Goal: Information Seeking & Learning: Check status

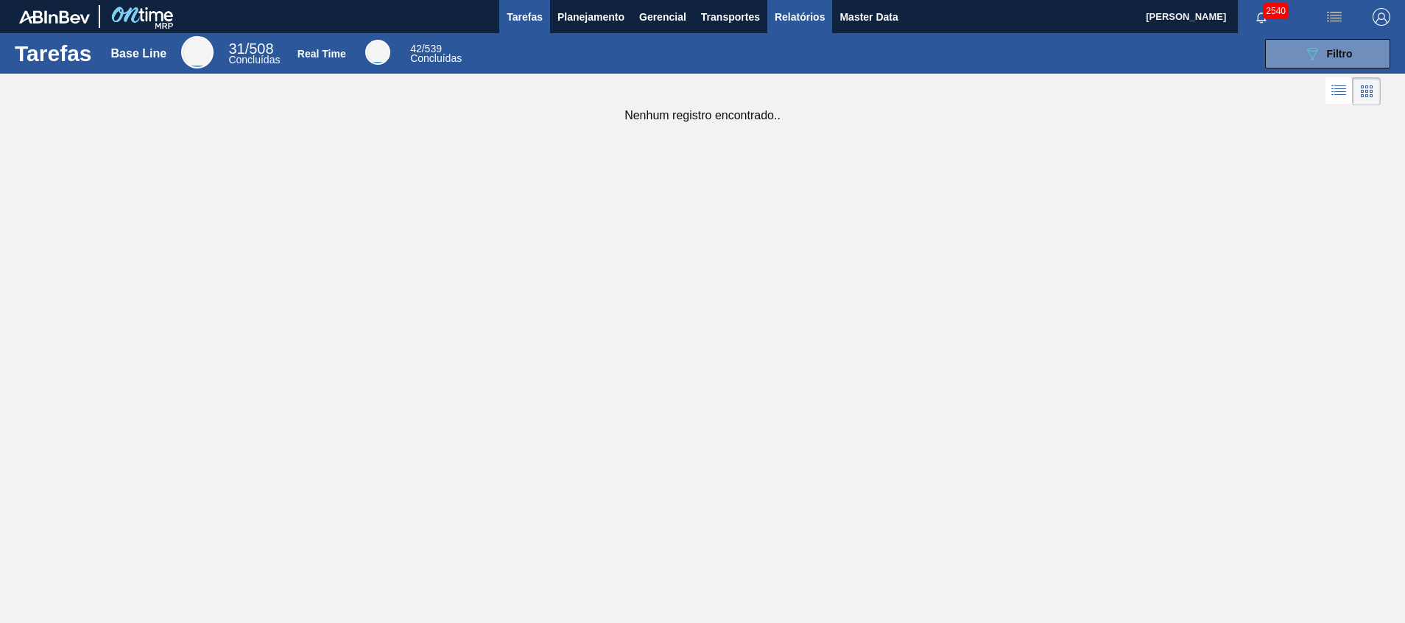
click at [809, 18] on span "Relatórios" at bounding box center [800, 17] width 50 height 18
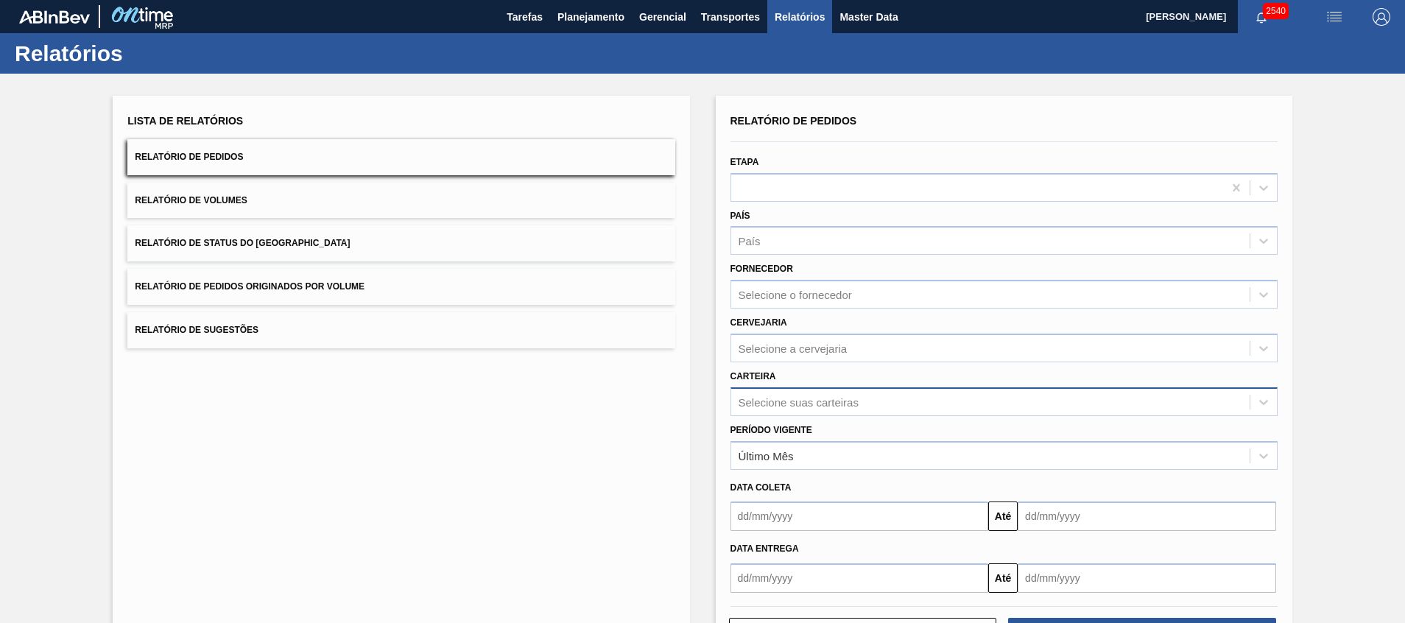
click at [836, 412] on div "Selecione suas carteiras" at bounding box center [1003, 401] width 547 height 29
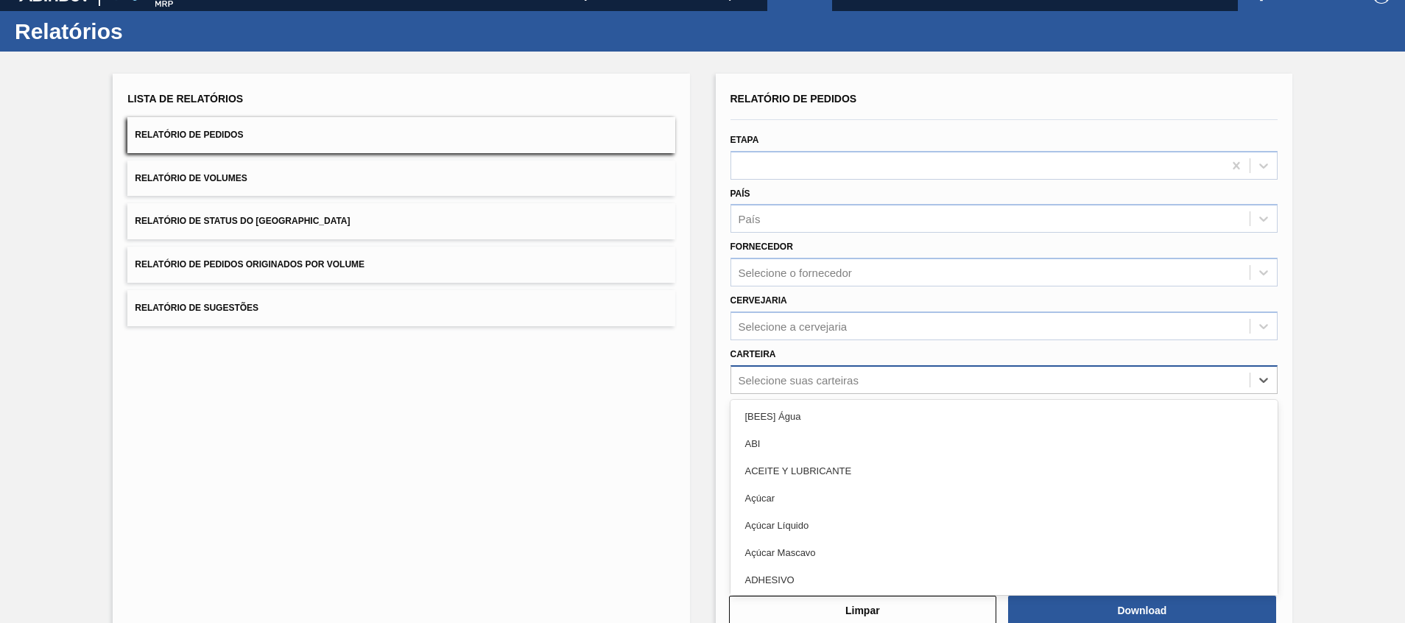
scroll to position [26, 0]
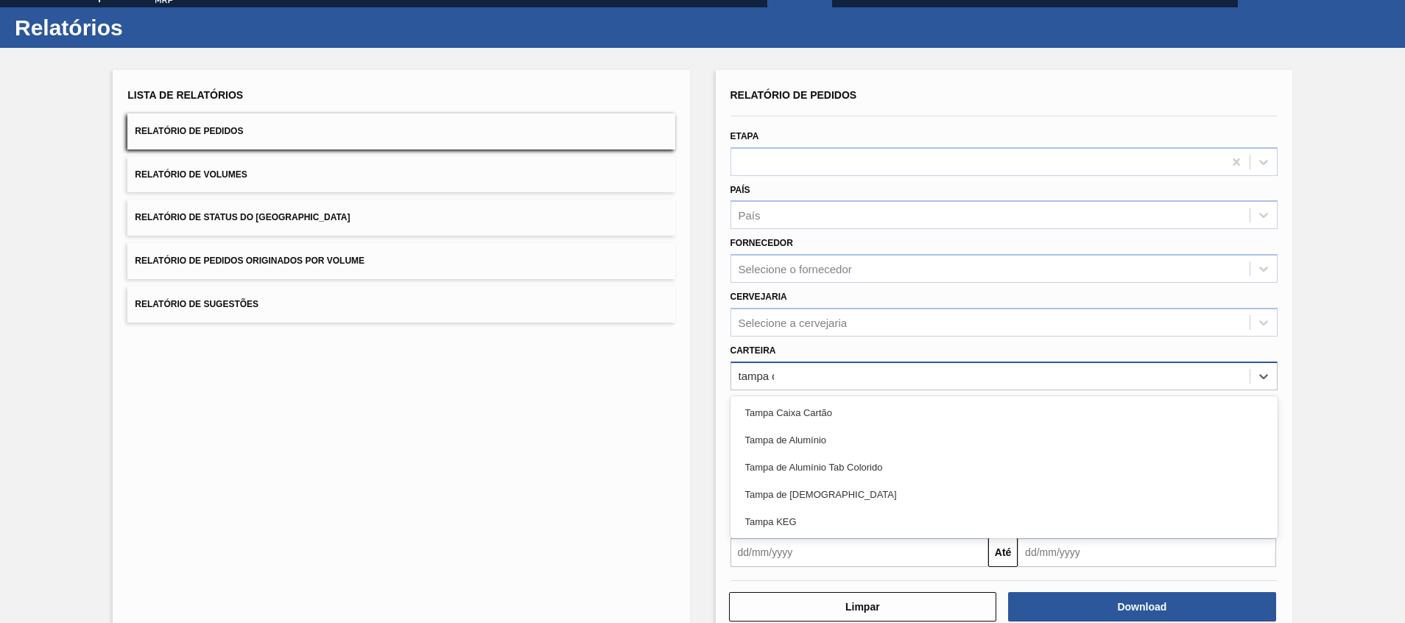
type input "tampa de"
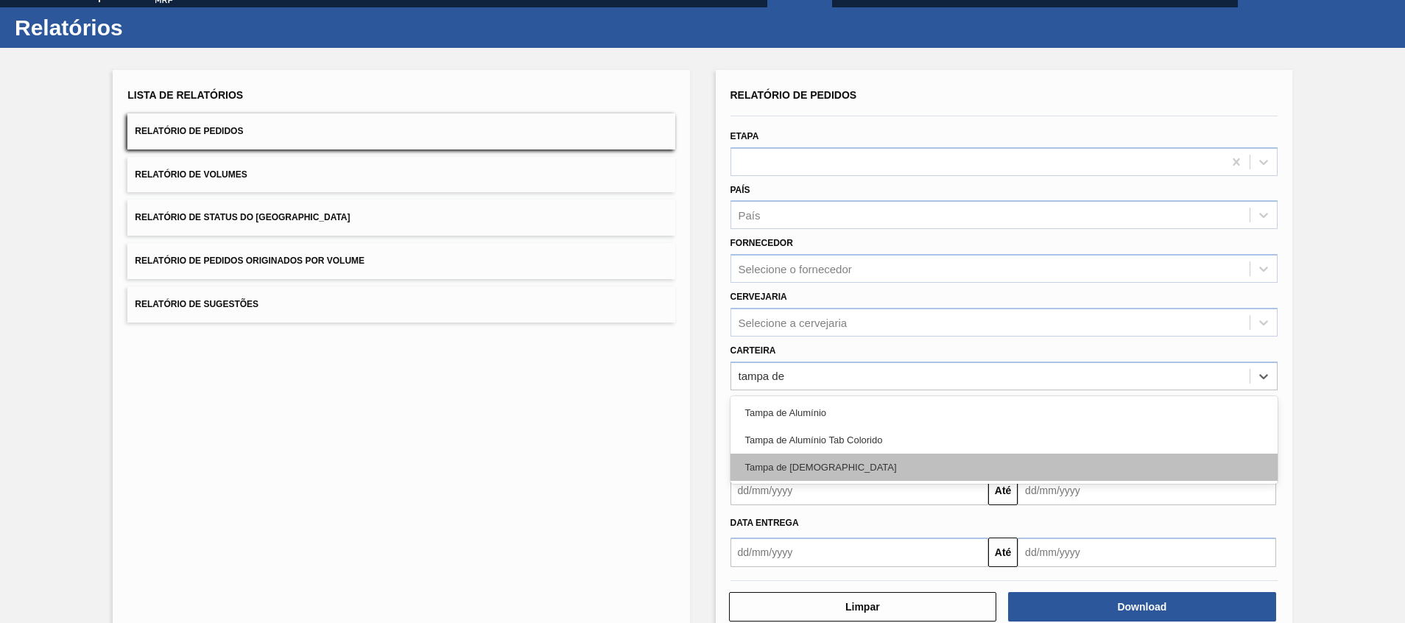
click at [840, 415] on div "Tampa de [DEMOGRAPHIC_DATA]" at bounding box center [1003, 467] width 547 height 27
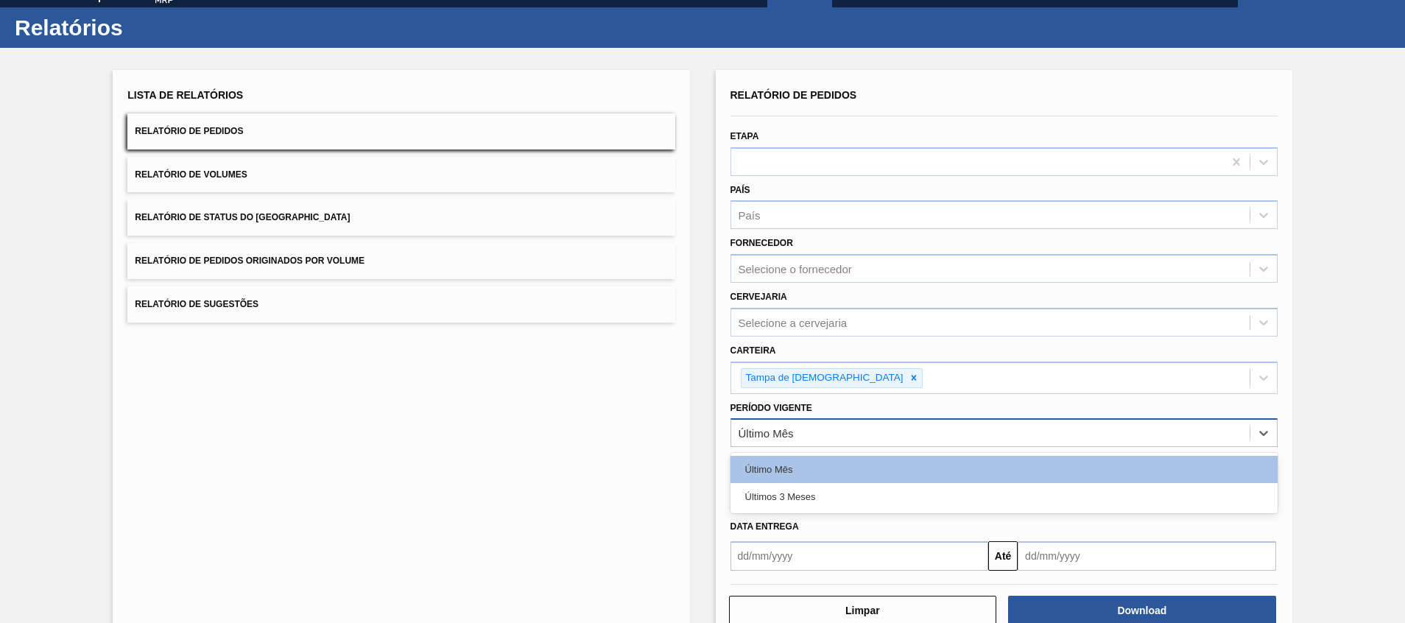
click at [842, 415] on div "Último Mês" at bounding box center [1003, 432] width 547 height 29
drag, startPoint x: 842, startPoint y: 497, endPoint x: 1097, endPoint y: 573, distance: 266.5
click at [842, 415] on div "Últimos 3 Meses" at bounding box center [1003, 496] width 547 height 27
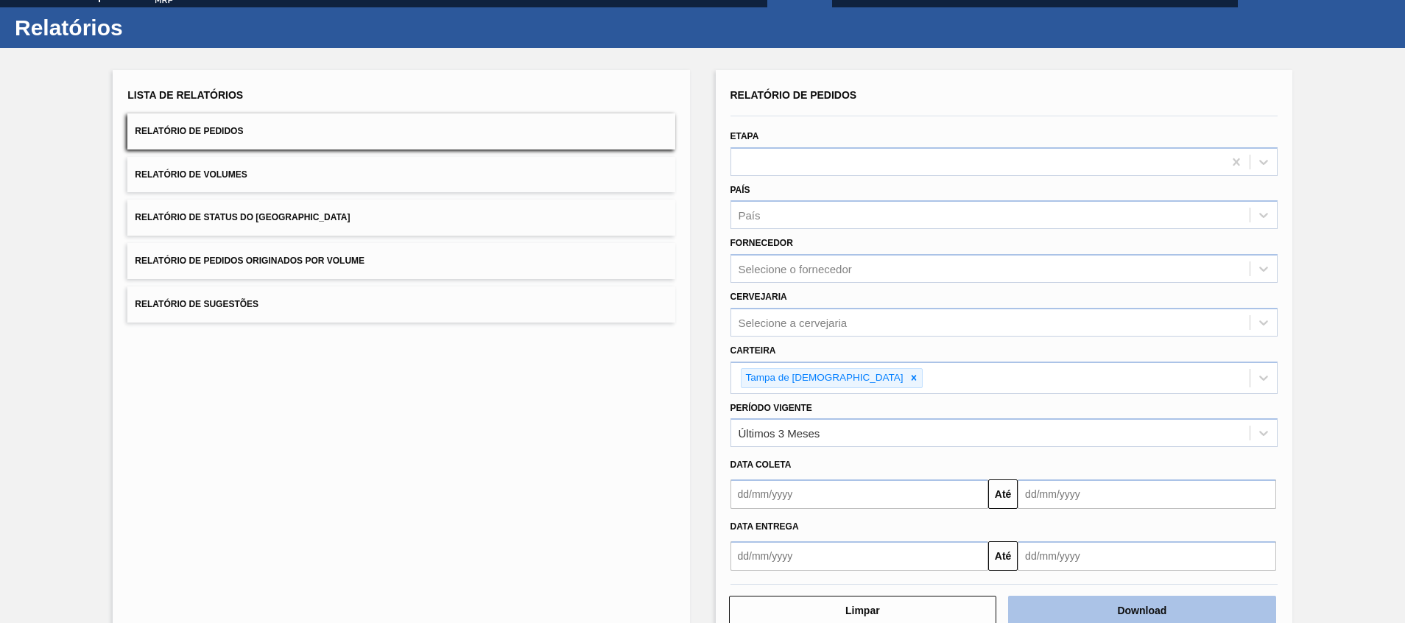
click at [936, 415] on button "Download" at bounding box center [1142, 610] width 268 height 29
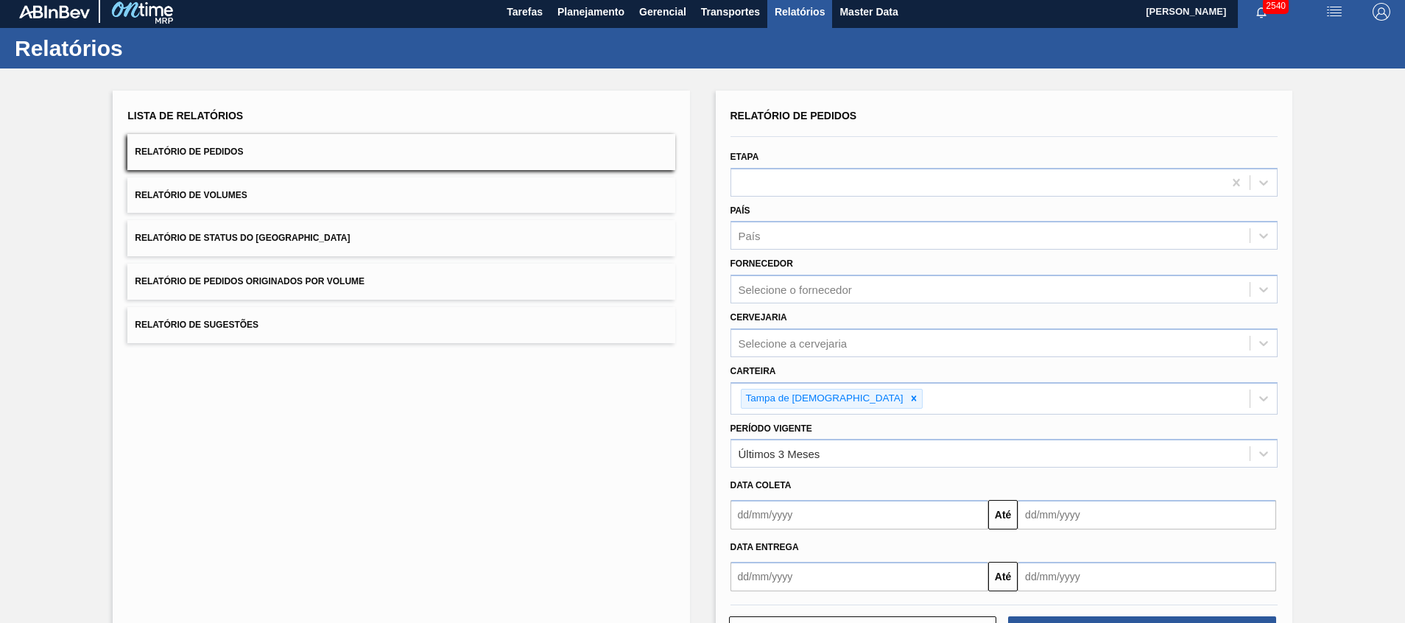
scroll to position [0, 0]
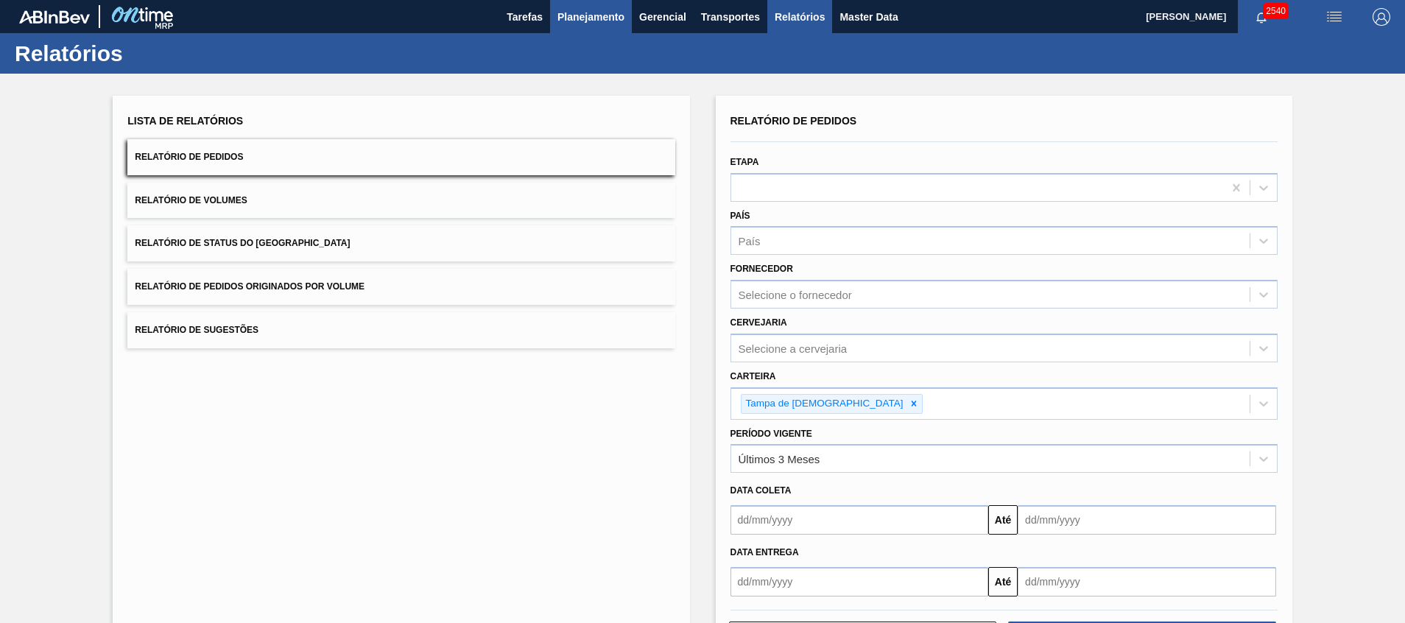
click at [568, 13] on span "Planejamento" at bounding box center [590, 17] width 67 height 18
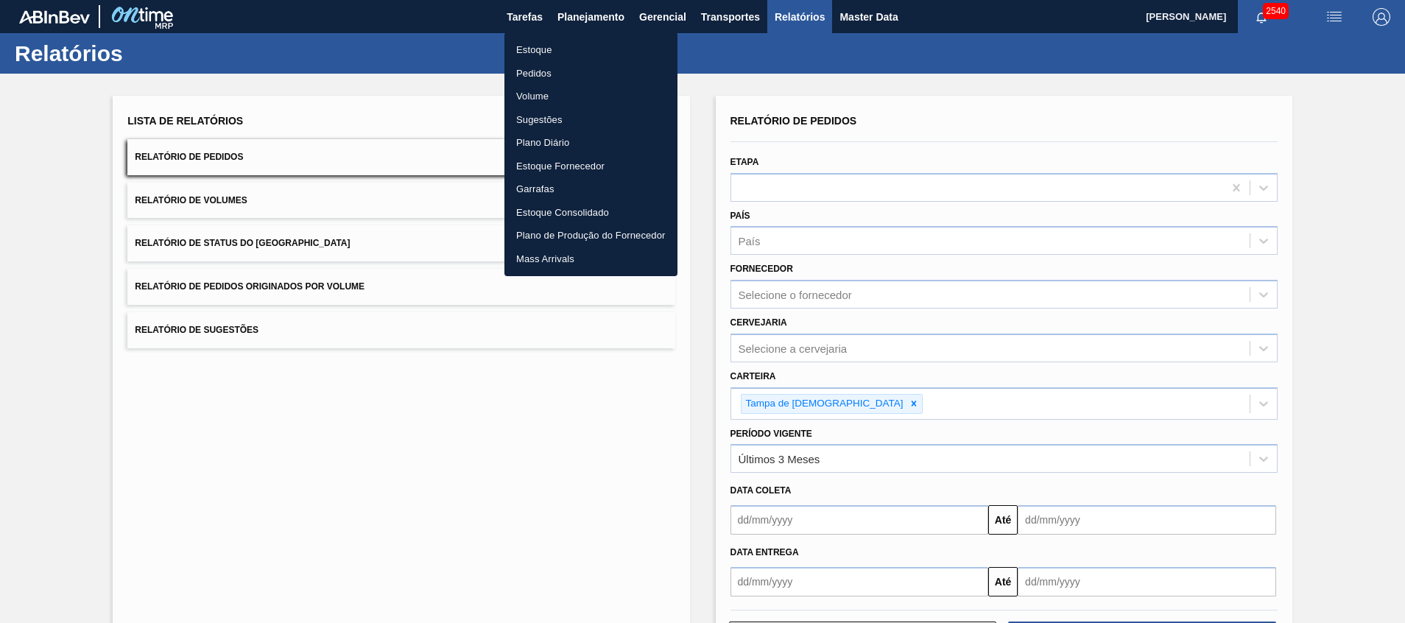
click at [563, 55] on li "Estoque" at bounding box center [590, 50] width 173 height 24
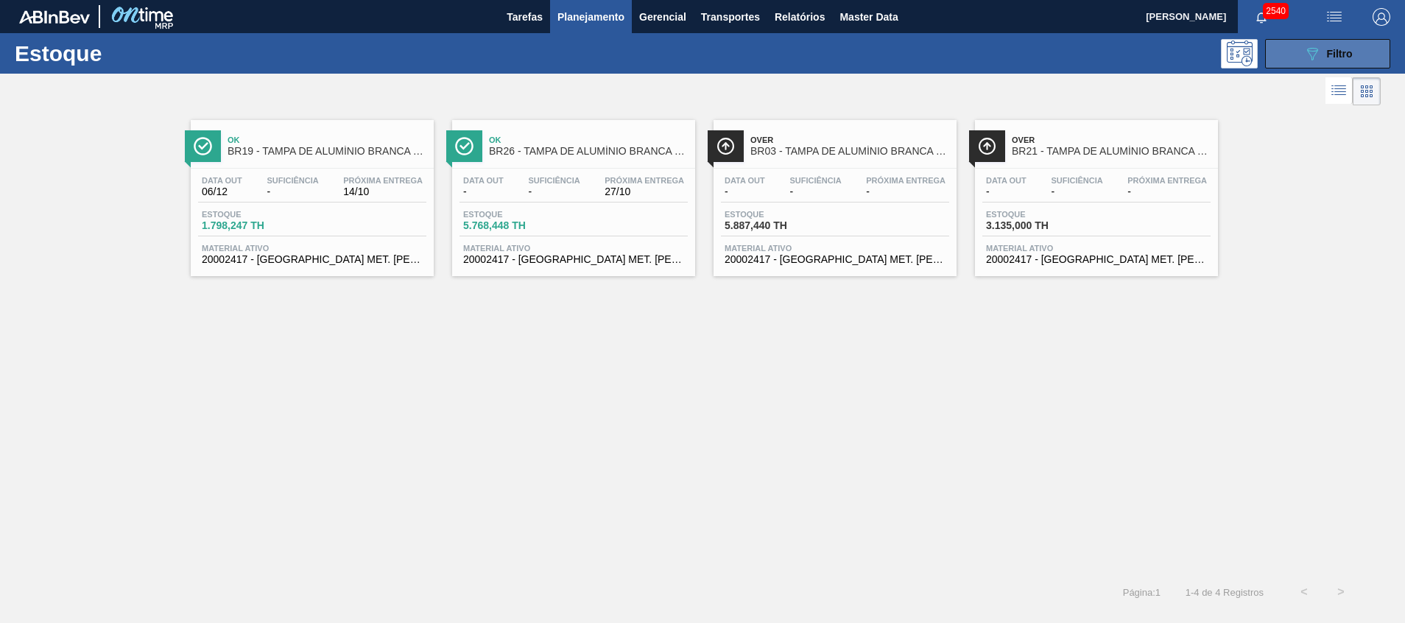
drag, startPoint x: 1339, startPoint y: 47, endPoint x: 1312, endPoint y: 68, distance: 34.2
click at [936, 48] on span "Filtro" at bounding box center [1340, 54] width 26 height 12
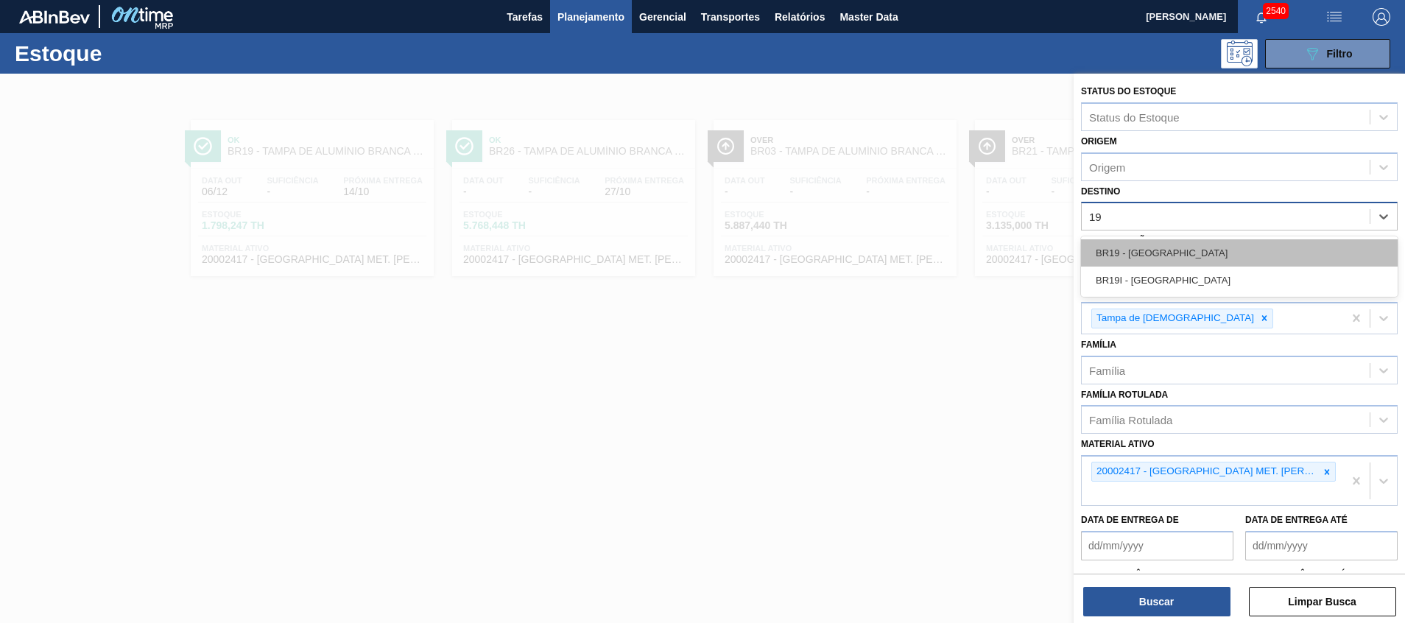
type input "1"
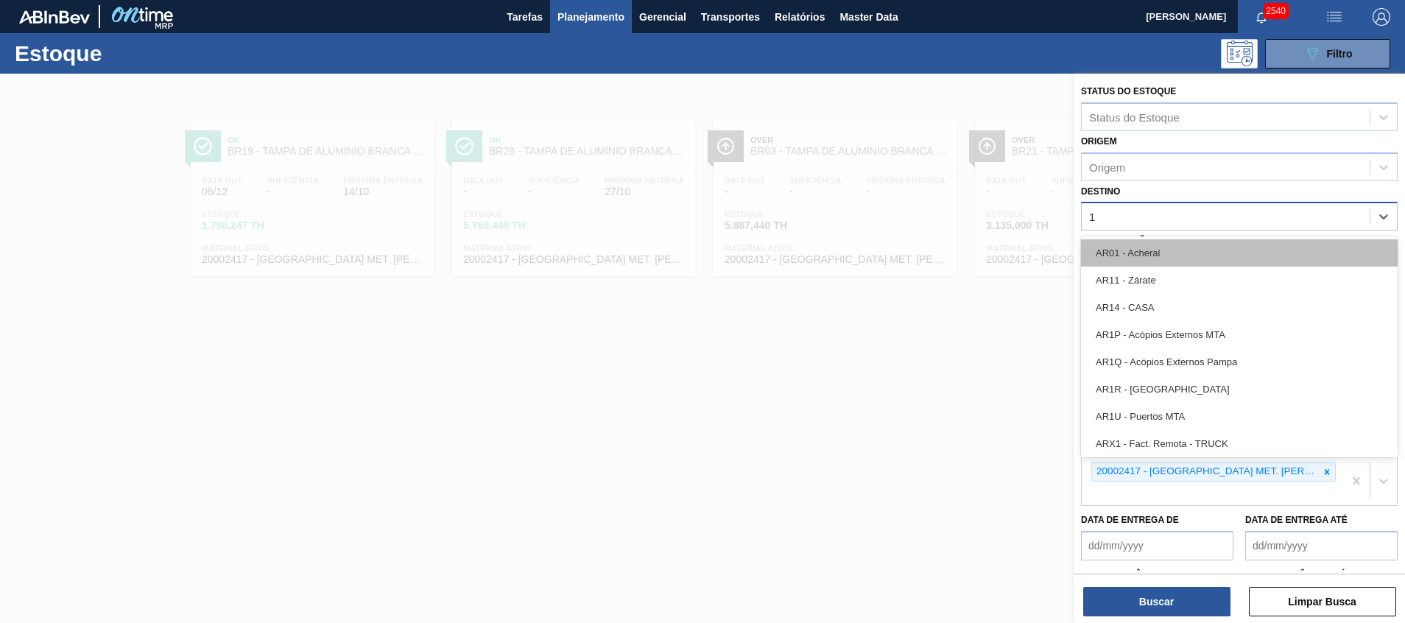
type input "16"
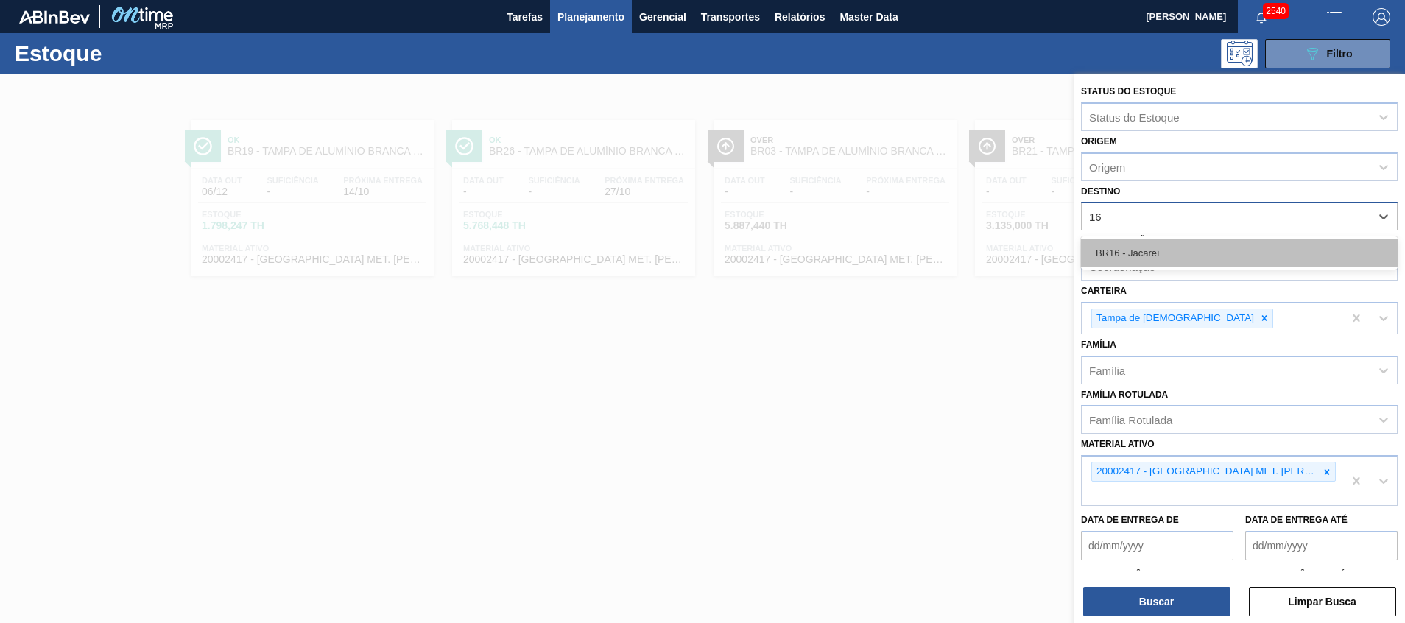
click at [936, 243] on div "BR16 - Jacareí" at bounding box center [1239, 252] width 317 height 27
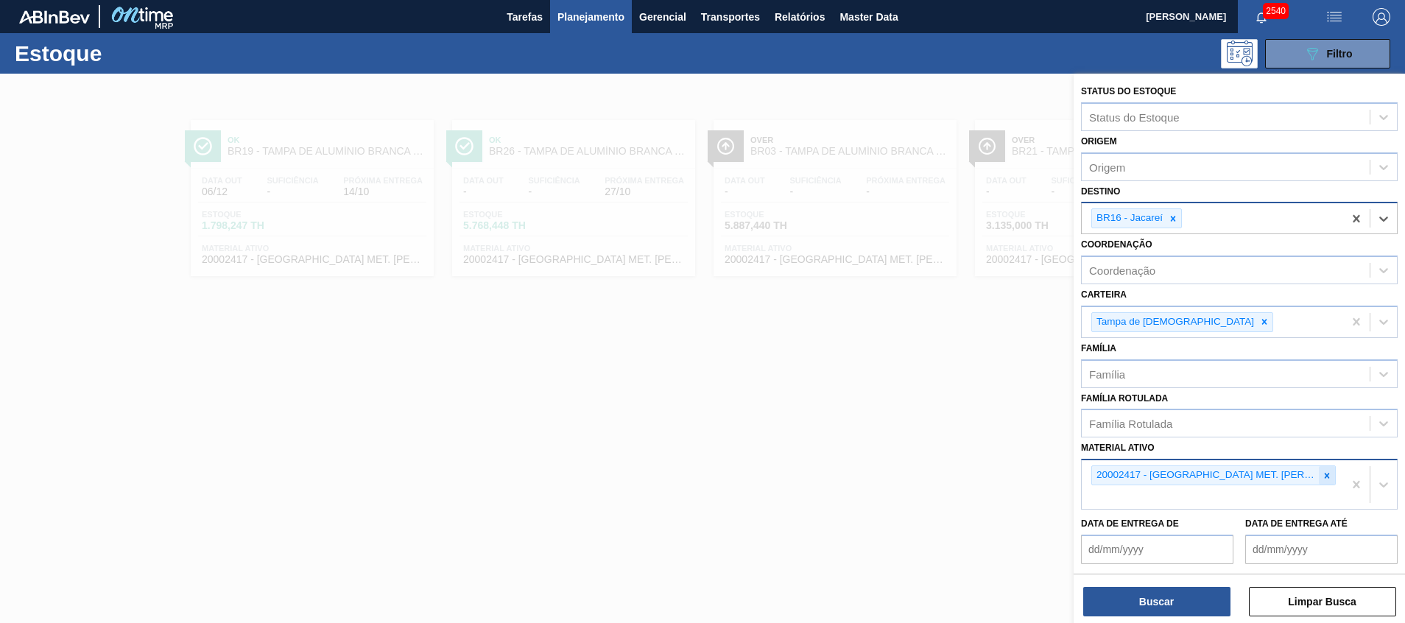
click at [936, 415] on icon at bounding box center [1327, 475] width 5 height 5
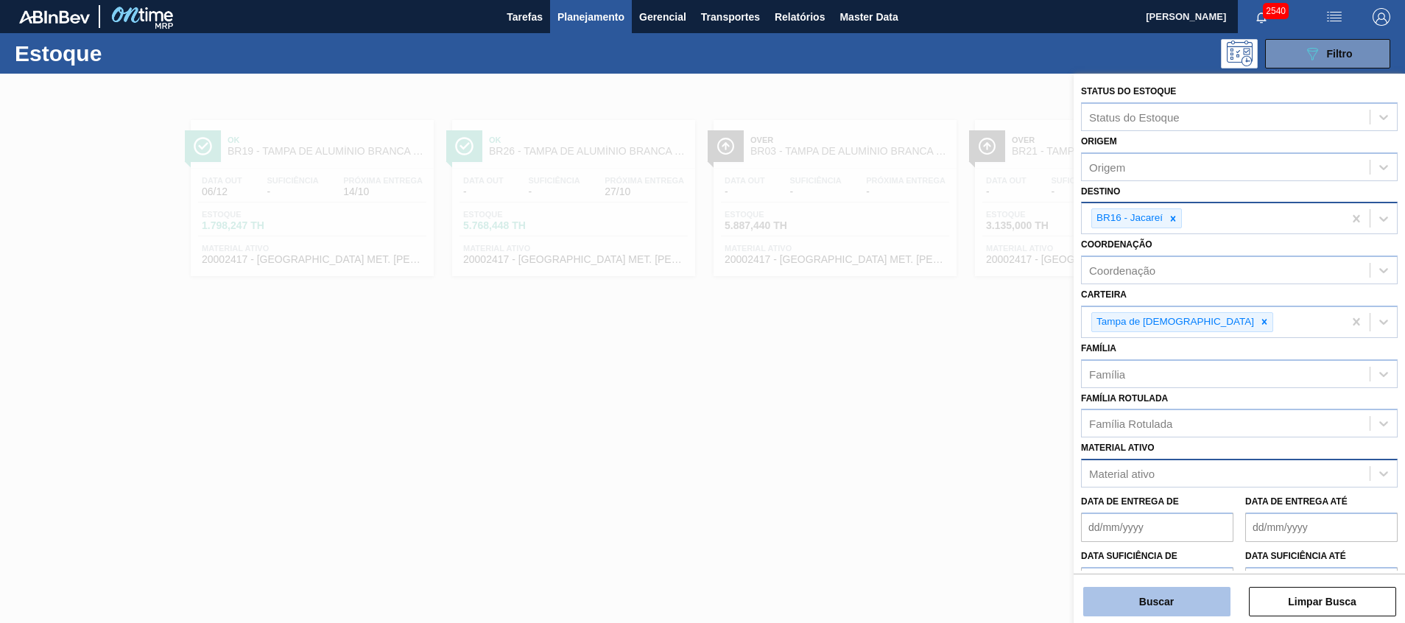
click at [936, 415] on button "Buscar" at bounding box center [1156, 601] width 147 height 29
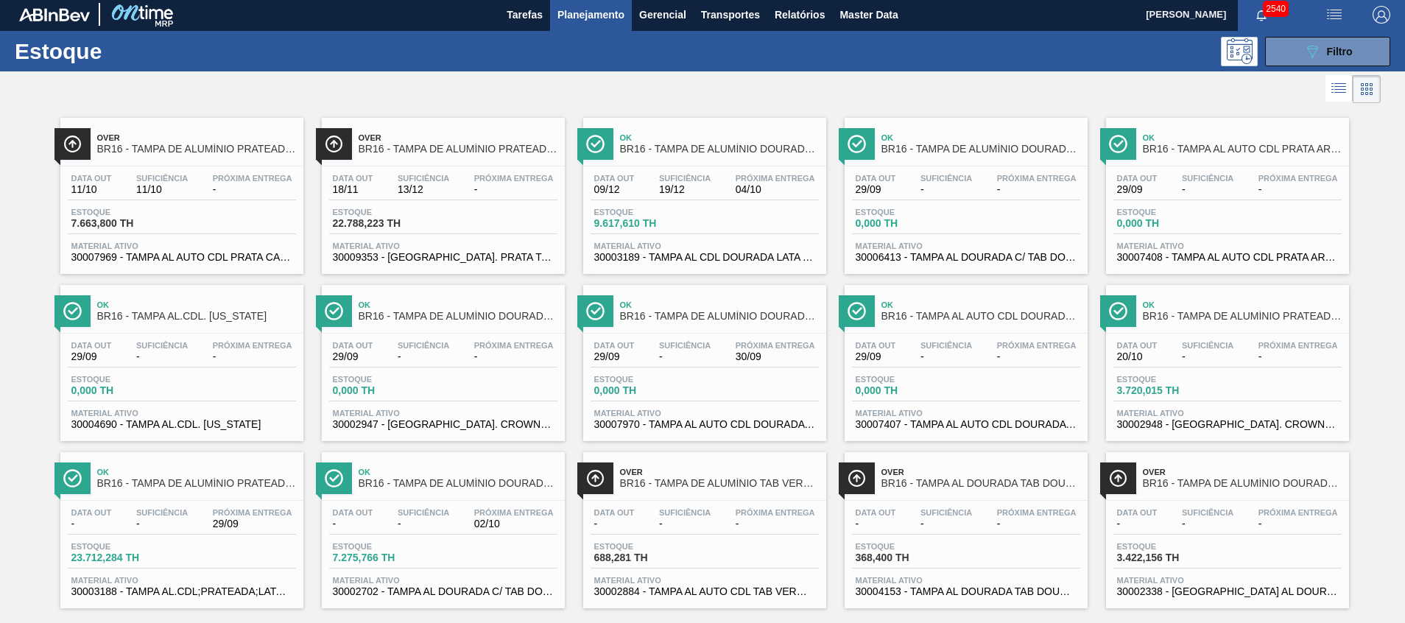
scroll to position [24, 0]
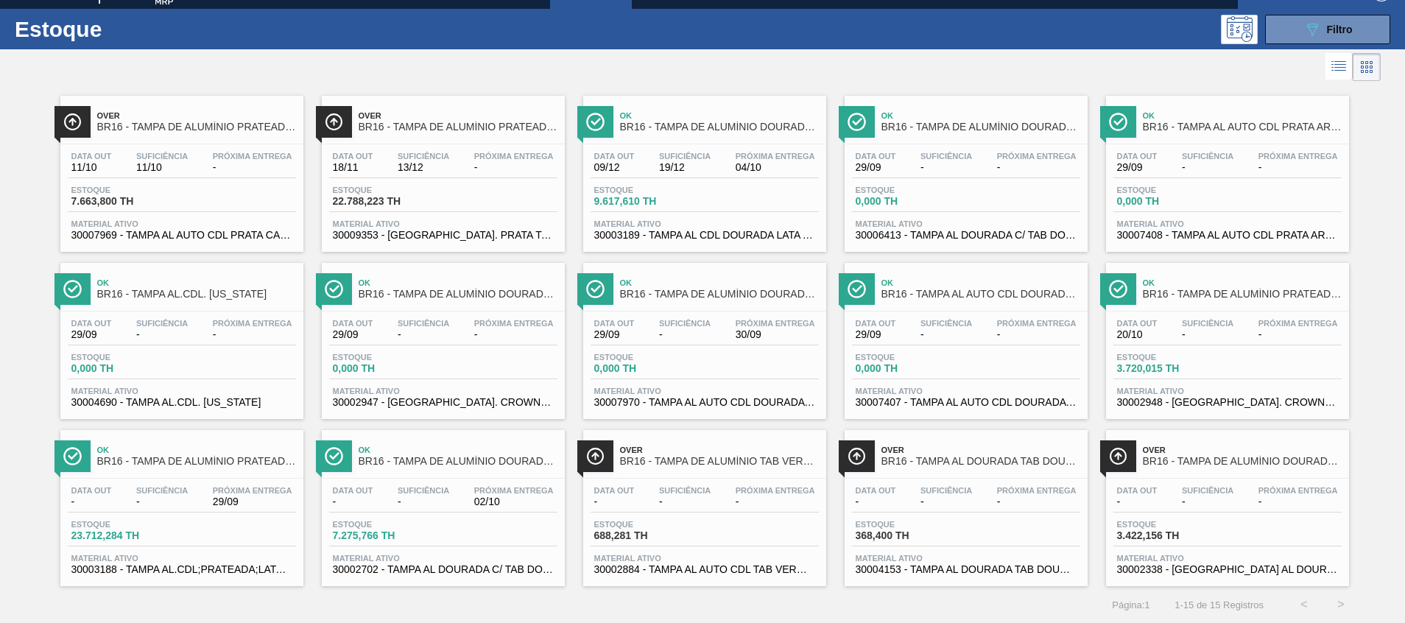
click at [702, 283] on span "Ok" at bounding box center [719, 282] width 199 height 9
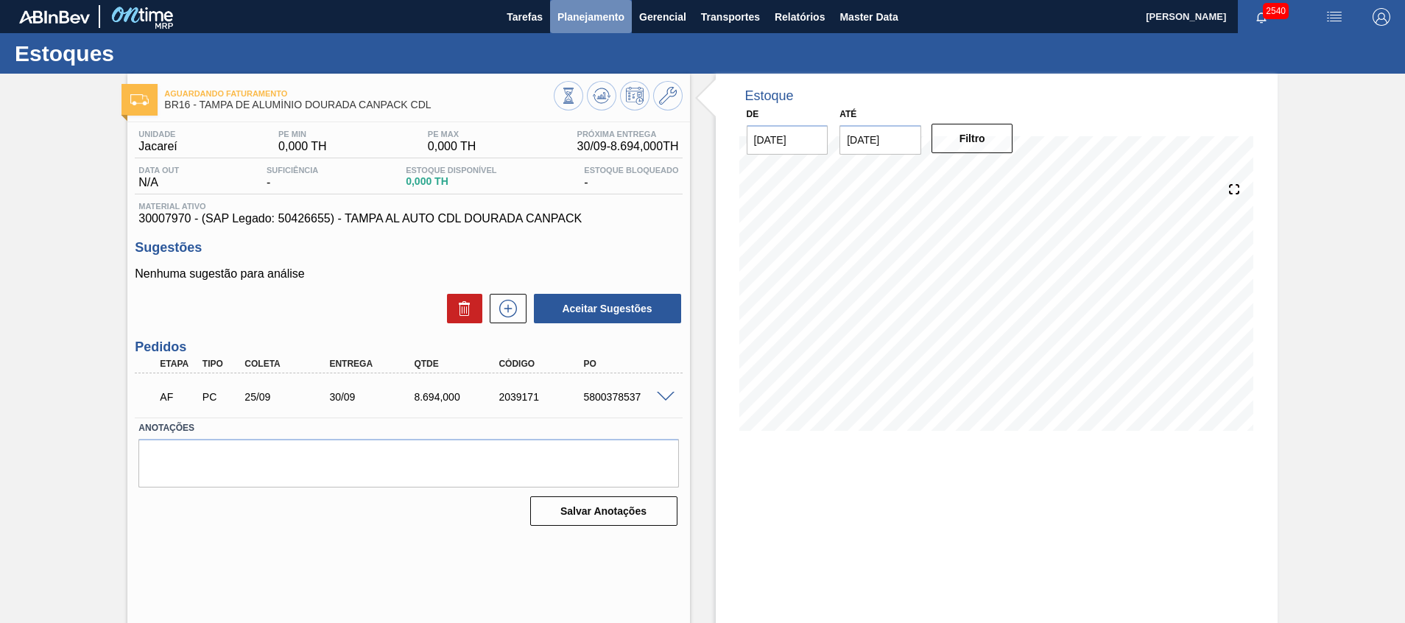
click at [584, 9] on span "Planejamento" at bounding box center [590, 17] width 67 height 18
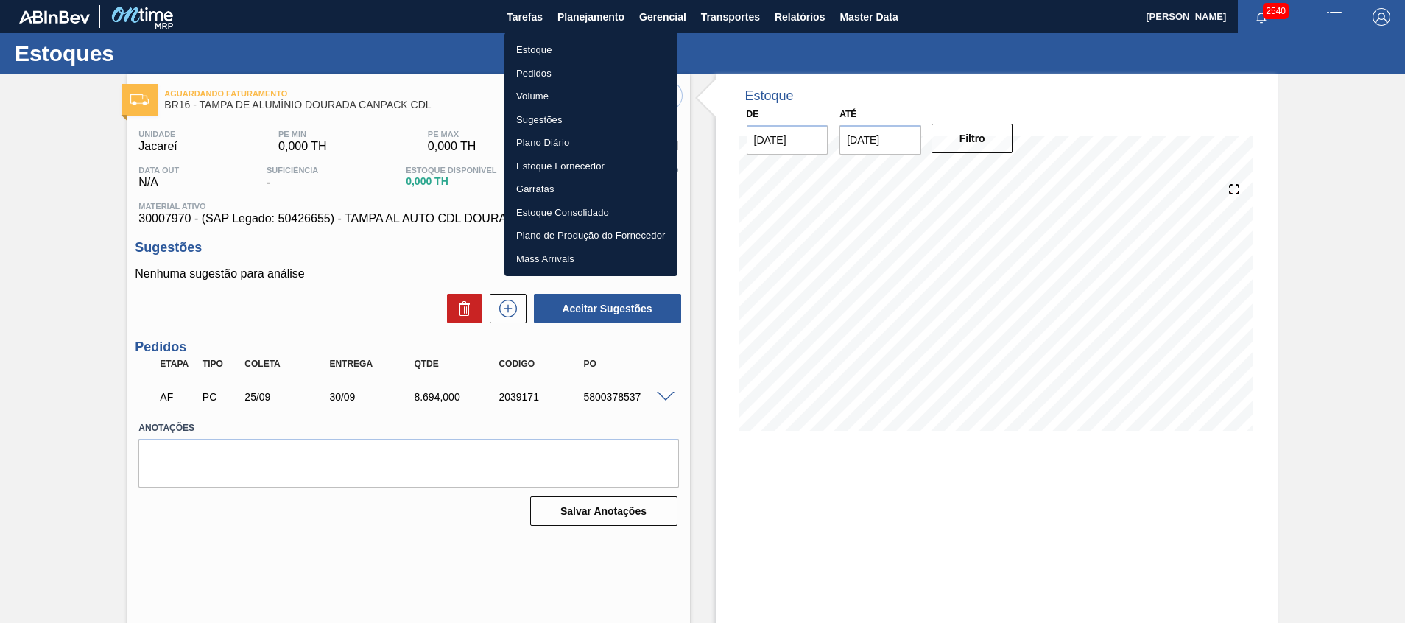
click at [595, 49] on li "Estoque" at bounding box center [590, 50] width 173 height 24
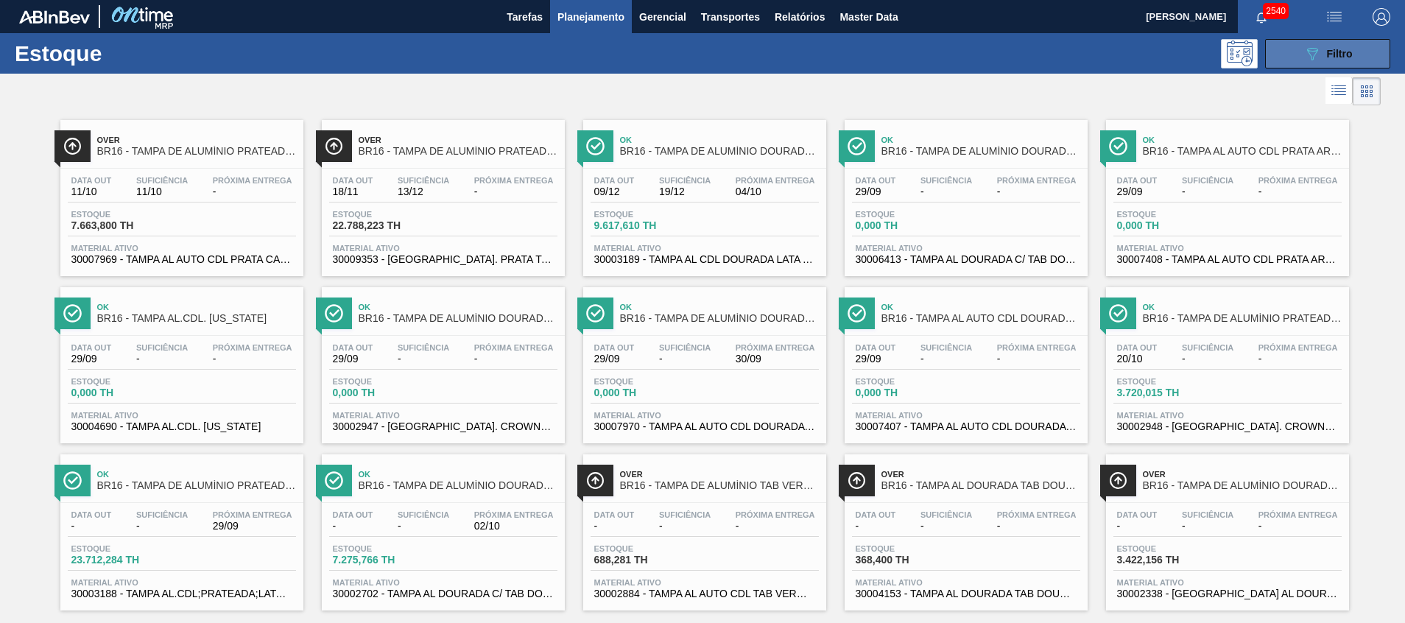
drag, startPoint x: 1285, startPoint y: 49, endPoint x: 1275, endPoint y: 67, distance: 20.5
click at [936, 49] on button "089F7B8B-B2A5-4AFE-B5C0-19BA573D28AC Filtro" at bounding box center [1327, 53] width 125 height 29
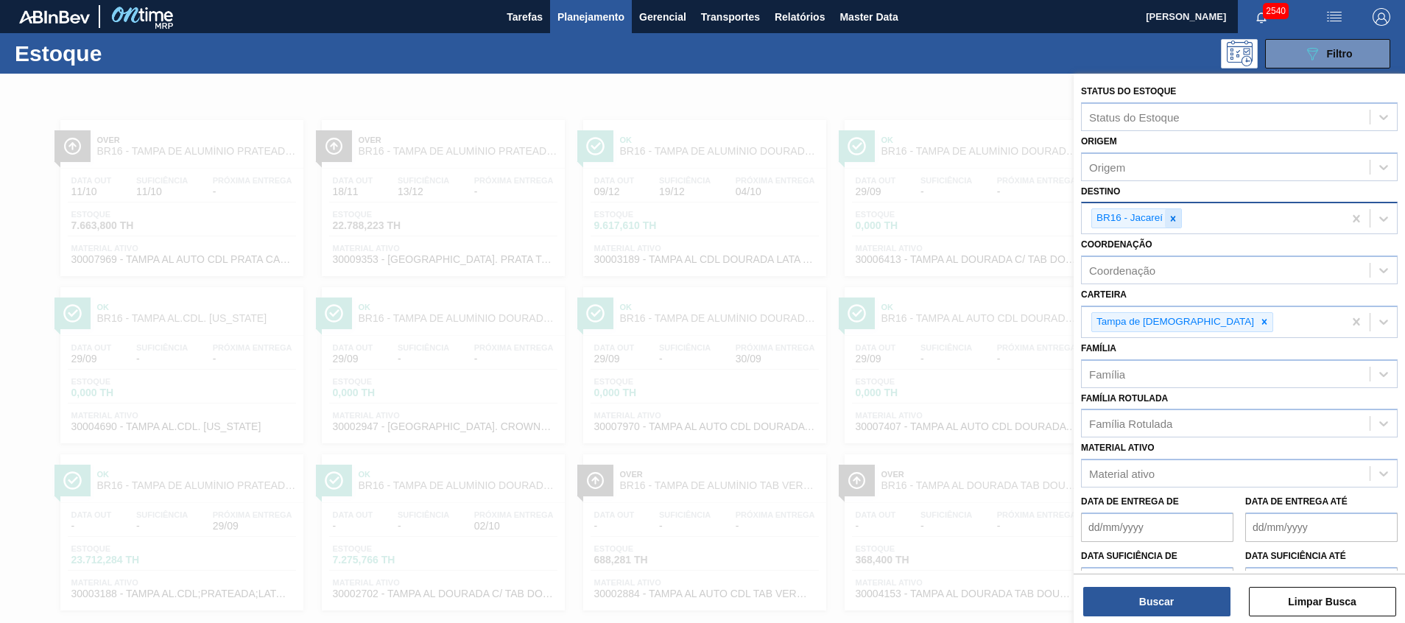
click at [936, 219] on div at bounding box center [1173, 218] width 16 height 18
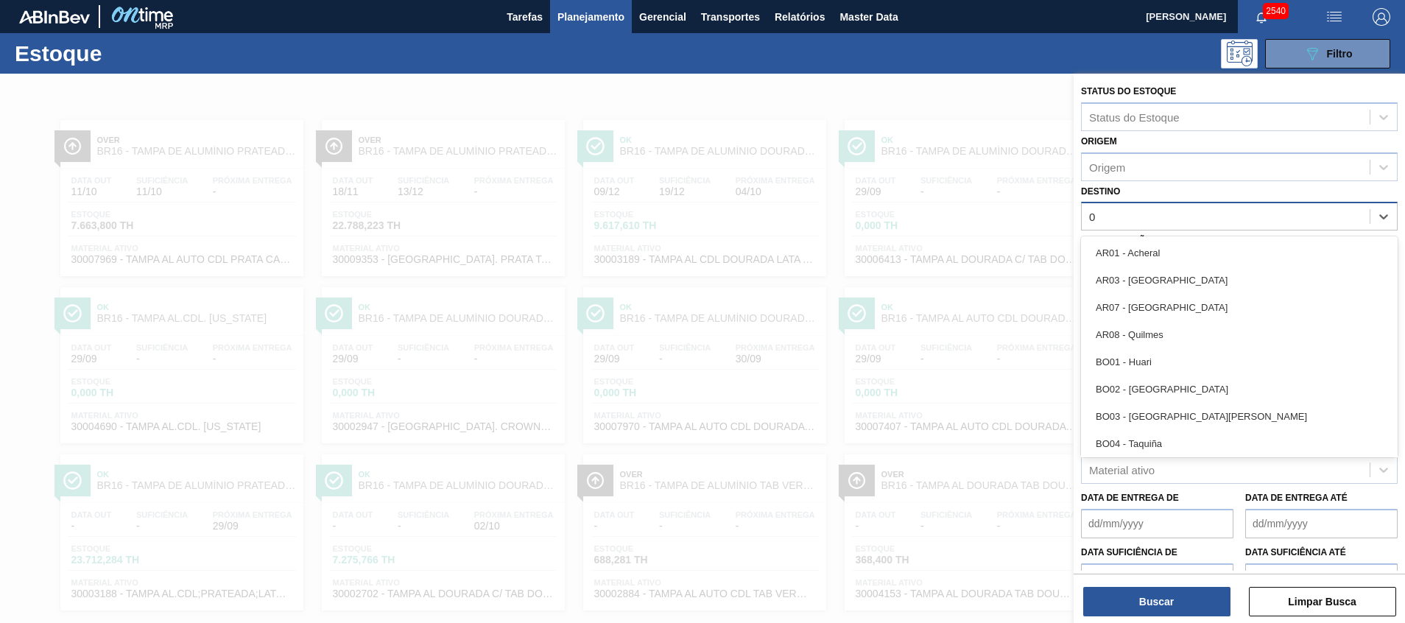
type input "02"
drag, startPoint x: 1152, startPoint y: 278, endPoint x: 1144, endPoint y: 294, distance: 18.1
click at [936, 279] on div "BR02 - [GEOGRAPHIC_DATA]" at bounding box center [1239, 280] width 317 height 27
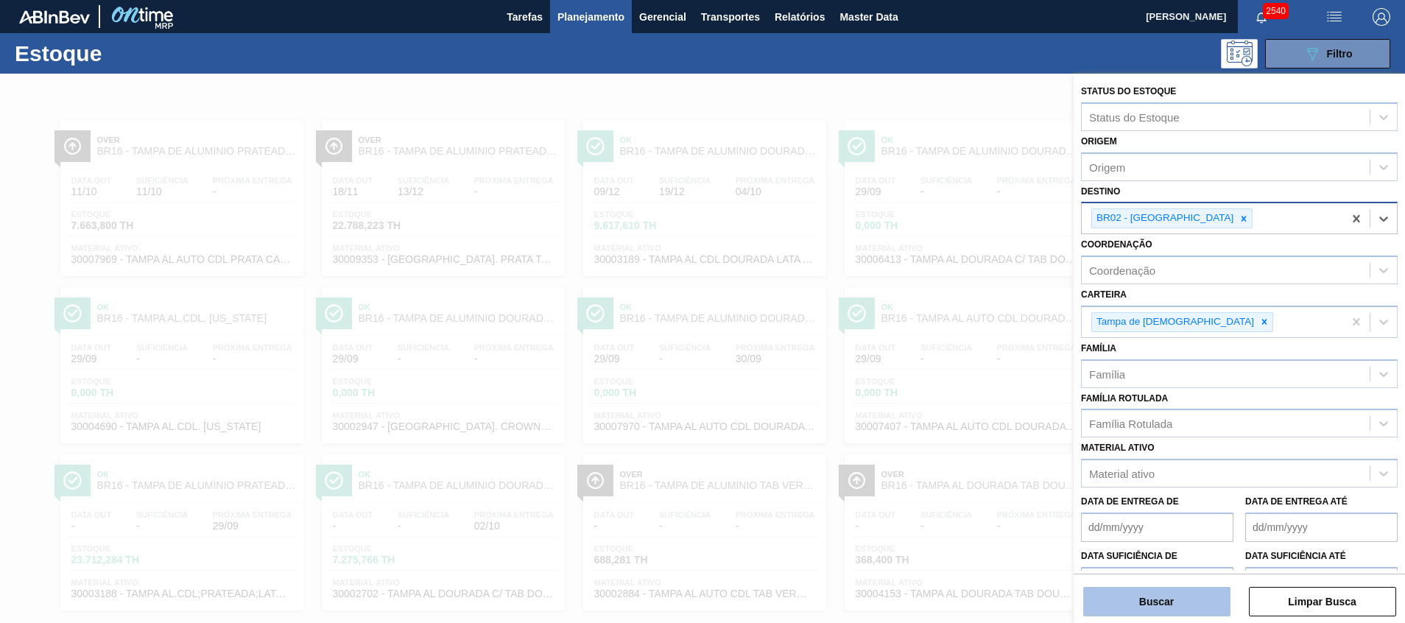
click at [936, 415] on button "Buscar" at bounding box center [1156, 601] width 147 height 29
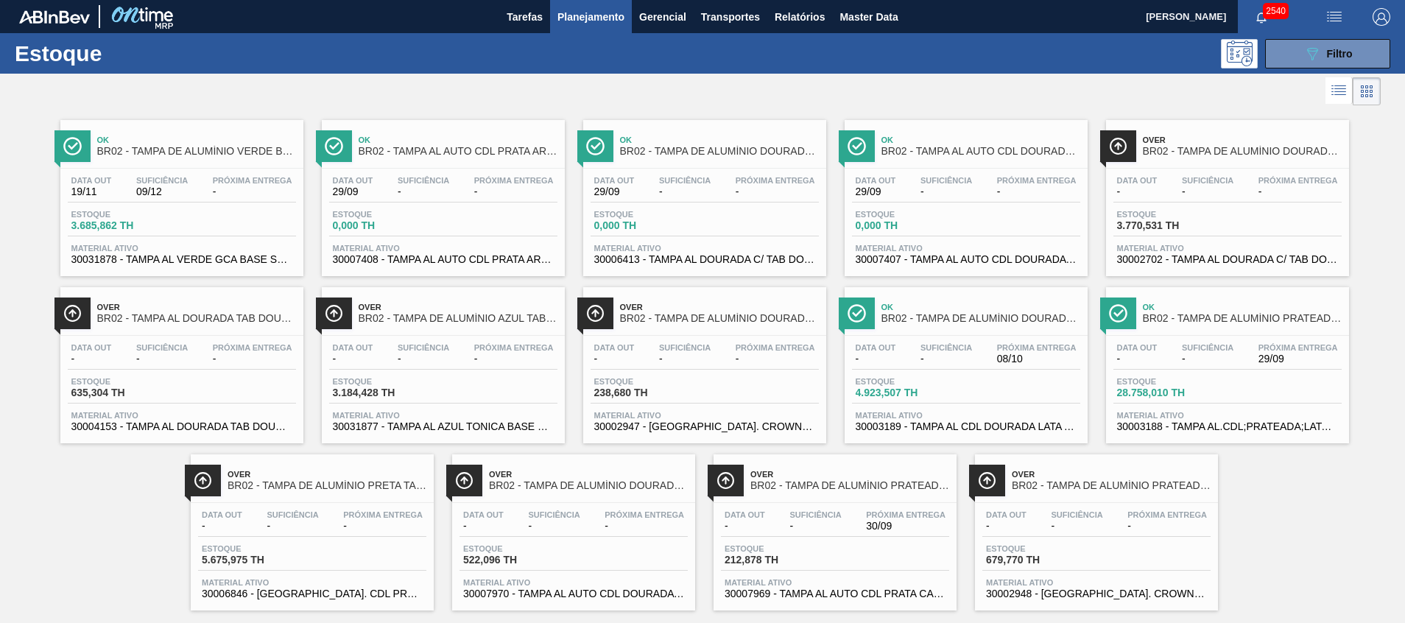
click at [936, 264] on span "30002702 - TAMPA AL DOURADA C/ TAB DOURADO" at bounding box center [1227, 259] width 221 height 11
